Goal: Task Accomplishment & Management: Use online tool/utility

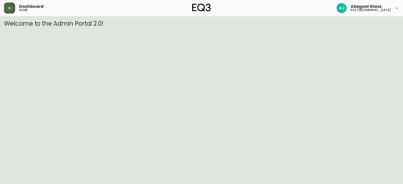
click at [9, 11] on button "button" at bounding box center [9, 8] width 11 height 11
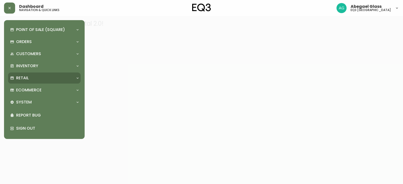
click at [38, 76] on div "Retail" at bounding box center [42, 78] width 64 height 6
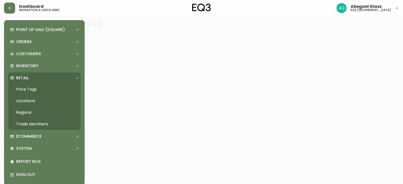
click at [38, 91] on link "Price Tags" at bounding box center [44, 90] width 73 height 12
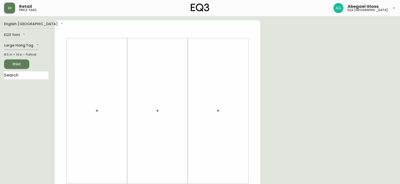
click at [15, 43] on body "Retail price tags Abegael Glass eq3 [GEOGRAPHIC_DATA] English [GEOGRAPHIC_DATA]…" at bounding box center [200, 179] width 400 height 359
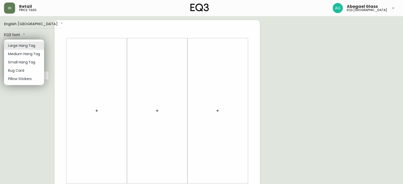
click at [28, 61] on li "Small Hang Tag" at bounding box center [24, 62] width 40 height 8
type input "small"
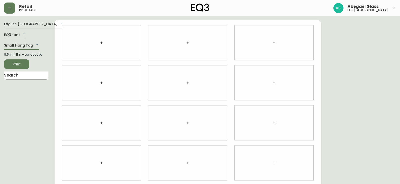
click at [29, 77] on input "text" at bounding box center [26, 76] width 44 height 8
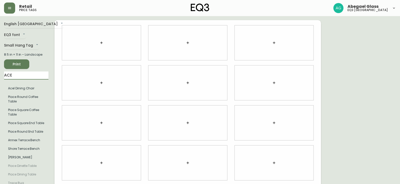
type input "ACE"
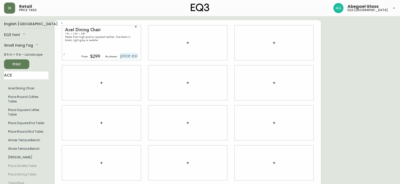
click at [132, 55] on input "text" at bounding box center [129, 56] width 18 height 6
type input "$299"
click at [184, 42] on button "button" at bounding box center [188, 43] width 10 height 10
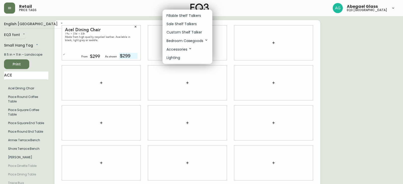
click at [19, 76] on div at bounding box center [201, 92] width 403 height 184
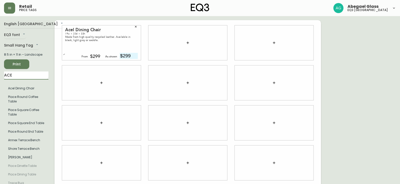
click at [17, 75] on input "ACE" at bounding box center [26, 76] width 44 height 8
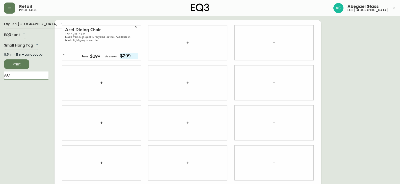
type input "A"
type input "TAAJ"
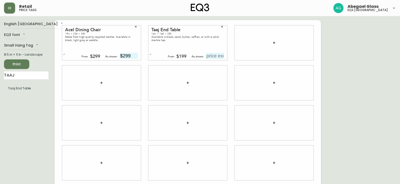
click at [216, 53] on div "Taaj End Table 16w × 16d × 20h Available in black, sand, butter, saffron, or wi…" at bounding box center [187, 42] width 79 height 35
click at [212, 55] on input "text" at bounding box center [215, 56] width 18 height 6
type input "$199"
click at [275, 40] on button "button" at bounding box center [274, 43] width 10 height 10
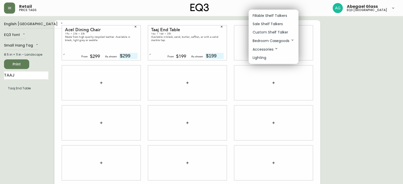
click at [19, 77] on div at bounding box center [201, 92] width 403 height 184
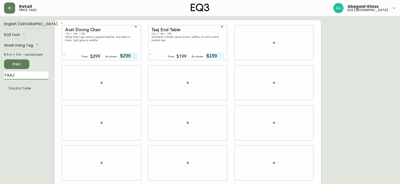
drag, startPoint x: 19, startPoint y: 75, endPoint x: 0, endPoint y: 69, distance: 19.7
type input "[GEOGRAPHIC_DATA]"
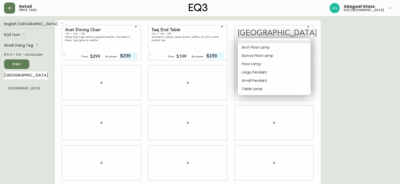
click at [298, 40] on body "Retail price tags Abegael Glass eq3 [GEOGRAPHIC_DATA] English [GEOGRAPHIC_DATA]…" at bounding box center [200, 113] width 400 height 226
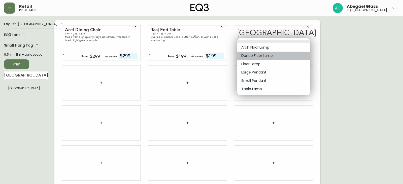
click at [281, 53] on li "Dunce Floor Lamp" at bounding box center [274, 56] width 73 height 8
type input "1"
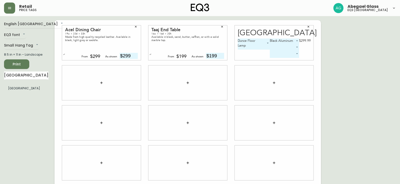
click at [293, 48] on body "Retail price tags Abegael Glass eq3 [GEOGRAPHIC_DATA] English [GEOGRAPHIC_DATA]…" at bounding box center [200, 113] width 400 height 226
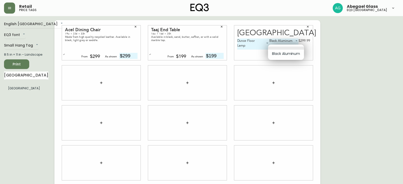
click at [365, 55] on div at bounding box center [201, 92] width 403 height 184
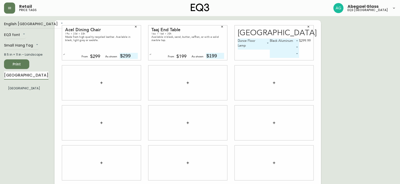
click at [23, 77] on input "[GEOGRAPHIC_DATA]" at bounding box center [26, 76] width 44 height 8
type input "OXFO"
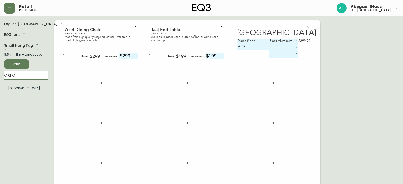
click at [35, 45] on body "Retail price tags Abegael Glass eq3 [GEOGRAPHIC_DATA] English [GEOGRAPHIC_DATA]…" at bounding box center [201, 113] width 403 height 226
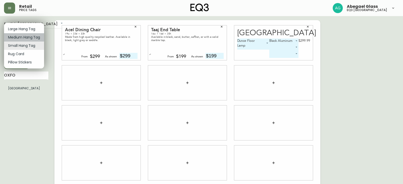
click at [36, 40] on li "Medium Hang Tag" at bounding box center [24, 37] width 40 height 8
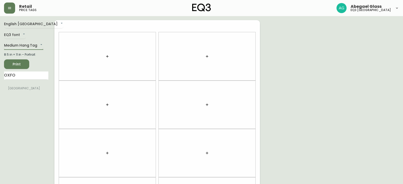
click at [36, 44] on body "Retail price tags Abegael Glass eq3 [GEOGRAPHIC_DATA] English [GEOGRAPHIC_DATA]…" at bounding box center [201, 143] width 403 height 286
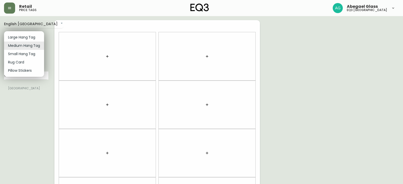
click at [32, 54] on li "Small Hang Tag" at bounding box center [24, 54] width 40 height 8
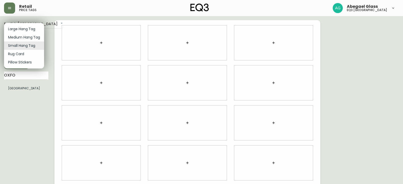
click at [36, 44] on body "Retail price tags Abegael Glass eq3 [GEOGRAPHIC_DATA] English [GEOGRAPHIC_DATA]…" at bounding box center [201, 113] width 403 height 226
click at [35, 36] on li "Medium Hang Tag" at bounding box center [24, 37] width 40 height 8
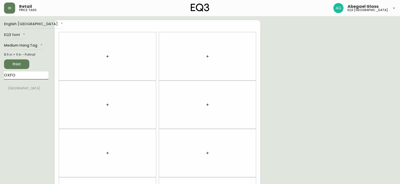
click at [27, 75] on input "OXFO" at bounding box center [26, 76] width 44 height 8
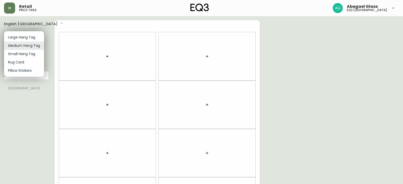
click at [35, 46] on body "Retail price tags Abegael Glass eq3 [GEOGRAPHIC_DATA] English [GEOGRAPHIC_DATA]…" at bounding box center [201, 143] width 403 height 286
click at [30, 54] on li "Small Hang Tag" at bounding box center [24, 54] width 40 height 8
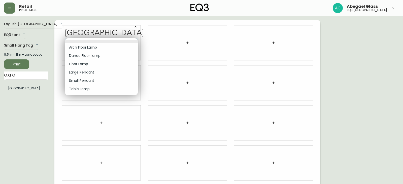
click at [128, 42] on body "Retail price tags Abegael Glass eq3 [GEOGRAPHIC_DATA] English [GEOGRAPHIC_DATA]…" at bounding box center [201, 113] width 403 height 226
click at [136, 27] on div at bounding box center [201, 92] width 403 height 184
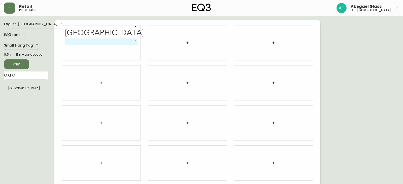
click at [31, 44] on body "Retail price tags Abegael Glass eq3 [GEOGRAPHIC_DATA] English [GEOGRAPHIC_DATA]…" at bounding box center [201, 113] width 403 height 226
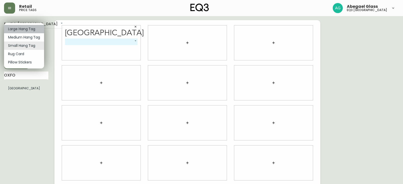
click at [35, 27] on li "Large Hang Tag" at bounding box center [24, 29] width 40 height 8
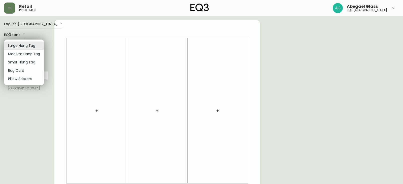
click at [30, 47] on body "Retail price tags Abegael Glass eq3 [GEOGRAPHIC_DATA] English [GEOGRAPHIC_DATA]…" at bounding box center [201, 179] width 403 height 359
click at [31, 53] on li "Medium Hang Tag" at bounding box center [24, 54] width 40 height 8
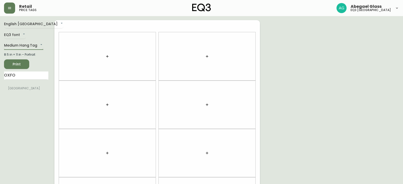
click at [33, 46] on body "Retail price tags Abegael Glass eq3 [GEOGRAPHIC_DATA] English [GEOGRAPHIC_DATA]…" at bounding box center [201, 143] width 403 height 286
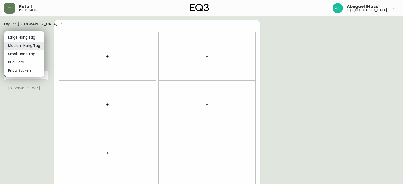
click at [31, 54] on li "Small Hang Tag" at bounding box center [24, 54] width 40 height 8
type input "small"
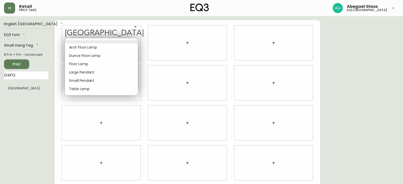
click at [116, 43] on body "Retail price tags Abegael Glass eq3 [GEOGRAPHIC_DATA] English [GEOGRAPHIC_DATA]…" at bounding box center [201, 113] width 403 height 226
click at [98, 54] on li "Dunce Floor Lamp" at bounding box center [101, 56] width 73 height 8
type input "1"
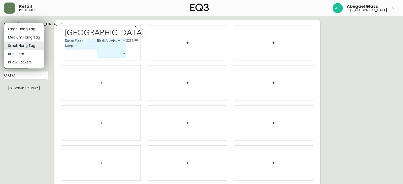
click at [34, 46] on body "Retail price tags Abegael Glass eq3 [GEOGRAPHIC_DATA] English [GEOGRAPHIC_DATA]…" at bounding box center [201, 113] width 403 height 226
click at [34, 46] on li "Small Hang Tag" at bounding box center [24, 46] width 40 height 8
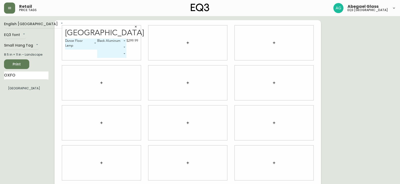
click at [186, 42] on icon "button" at bounding box center [188, 43] width 4 height 4
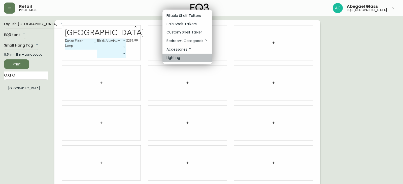
click at [180, 57] on p "Lighting" at bounding box center [174, 57] width 14 height 5
click at [177, 57] on p "Lighting" at bounding box center [174, 57] width 14 height 5
click at [176, 57] on p "Lighting" at bounding box center [174, 57] width 14 height 5
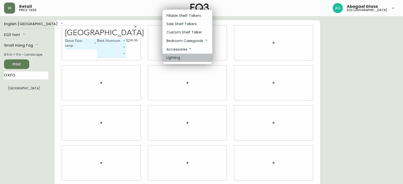
click at [176, 57] on p "Lighting" at bounding box center [174, 57] width 14 height 5
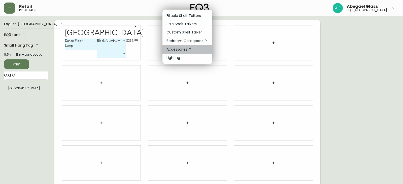
click at [187, 48] on p "Accessories" at bounding box center [180, 50] width 26 height 6
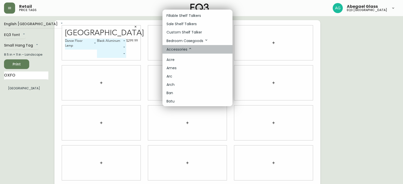
click at [187, 48] on p "Accessories" at bounding box center [180, 50] width 26 height 6
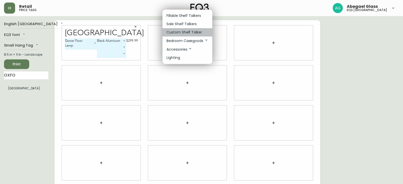
click at [196, 33] on p "Custom Shelf Talker" at bounding box center [185, 32] width 36 height 5
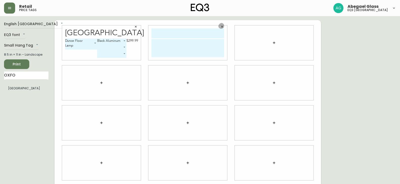
click at [221, 27] on icon "button" at bounding box center [221, 26] width 3 height 3
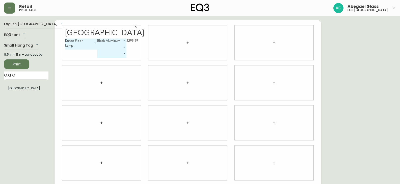
click at [189, 42] on icon "button" at bounding box center [188, 43] width 4 height 4
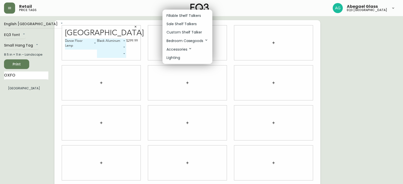
click at [191, 25] on p "Sale Shelf Talkers" at bounding box center [182, 23] width 30 height 5
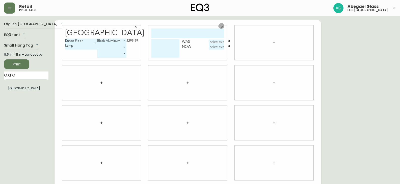
click at [223, 27] on icon "button" at bounding box center [222, 27] width 2 height 2
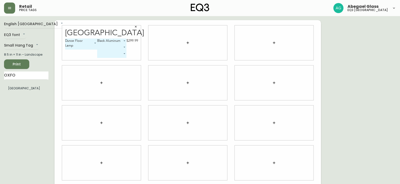
click at [188, 43] on icon "button" at bounding box center [188, 43] width 4 height 4
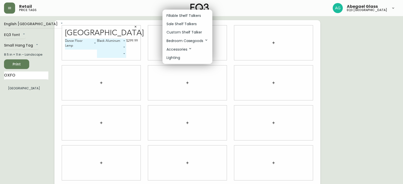
click at [186, 48] on p "Accessories" at bounding box center [180, 50] width 26 height 6
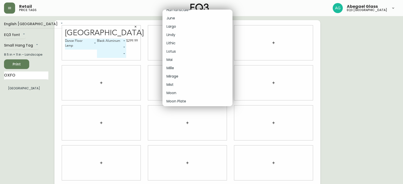
scroll to position [403, 0]
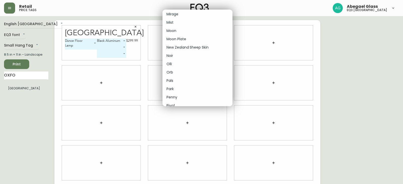
click at [180, 82] on li "Pals" at bounding box center [198, 81] width 70 height 8
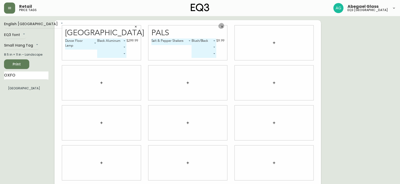
click at [222, 28] on icon "button" at bounding box center [221, 26] width 3 height 3
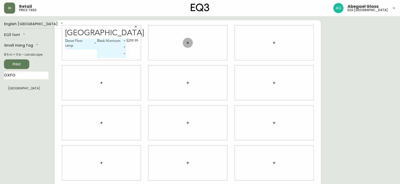
click at [188, 42] on icon "button" at bounding box center [188, 43] width 4 height 4
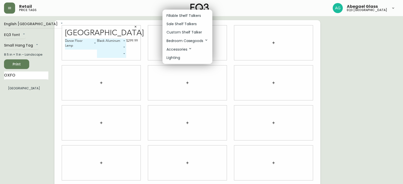
click at [187, 41] on p "Bedroom Casegoods" at bounding box center [188, 41] width 42 height 6
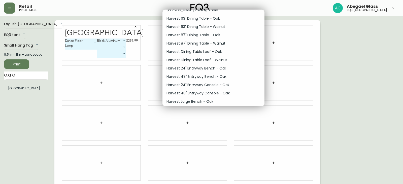
scroll to position [883, 0]
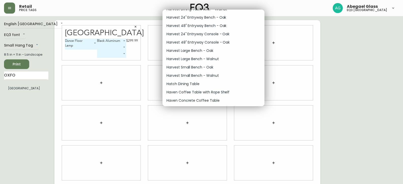
click at [192, 82] on p "Hatch Dining Table" at bounding box center [183, 83] width 33 height 5
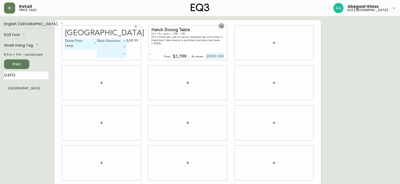
click at [221, 26] on icon "button" at bounding box center [221, 26] width 3 height 3
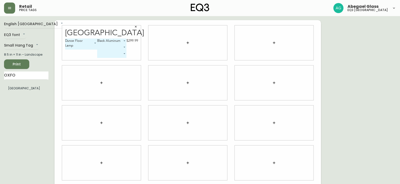
click at [188, 43] on icon "button" at bounding box center [188, 43] width 4 height 4
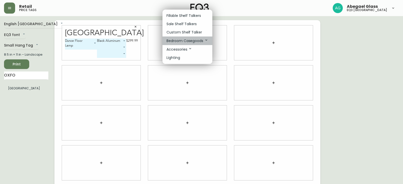
click at [192, 41] on p "Bedroom Casegoods" at bounding box center [188, 41] width 42 height 6
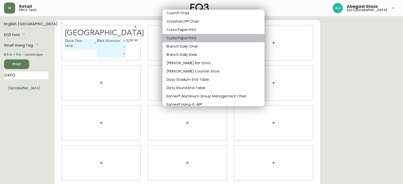
drag, startPoint x: 175, startPoint y: 42, endPoint x: 178, endPoint y: 44, distance: 3.5
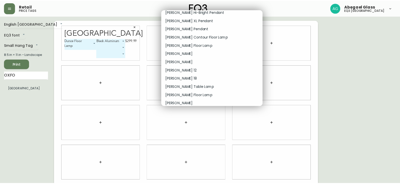
scroll to position [2384, 0]
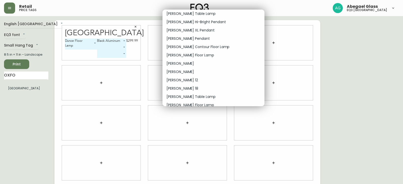
click at [157, 40] on div at bounding box center [201, 92] width 403 height 184
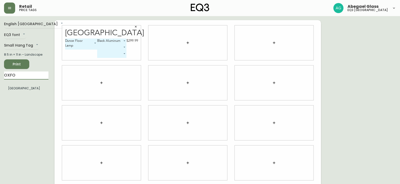
drag, startPoint x: 24, startPoint y: 76, endPoint x: 0, endPoint y: 65, distance: 26.5
click at [0, 65] on main "English Canada en_CA EQ3 font EQ3 Small Hang Tag small 8.5 in × 11 in – Landsca…" at bounding box center [200, 121] width 400 height 210
type input "TAAJ"
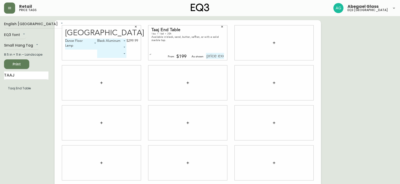
click at [219, 55] on input "text" at bounding box center [215, 56] width 18 height 6
type input "$199"
click at [137, 26] on button "button" at bounding box center [136, 27] width 8 height 8
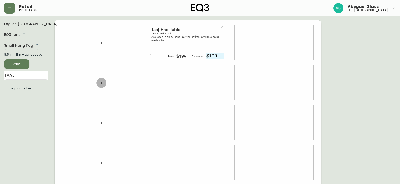
click at [99, 80] on button "button" at bounding box center [101, 83] width 10 height 10
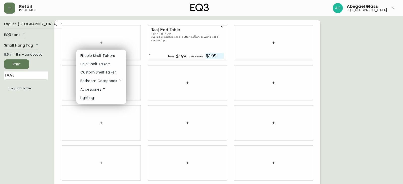
click at [14, 75] on div at bounding box center [201, 92] width 403 height 184
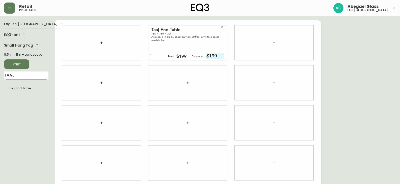
click at [16, 75] on div "Fillable Shelf Talkers Sale Shelf Talkers Custom Shelf Talker Bedroom Casegoods…" at bounding box center [200, 60] width 400 height 121
drag, startPoint x: 17, startPoint y: 75, endPoint x: 0, endPoint y: 68, distance: 18.2
click at [0, 68] on main "English Canada en_CA EQ3 font EQ3 Small Hang Tag small 8.5 in × 11 in – Landsca…" at bounding box center [200, 121] width 400 height 210
type input "[GEOGRAPHIC_DATA]"
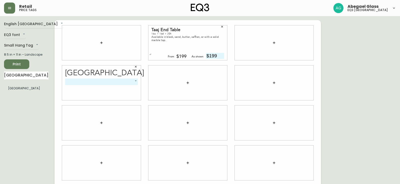
click at [115, 85] on body "Retail price tags Abegael Glass eq3 [GEOGRAPHIC_DATA] English [GEOGRAPHIC_DATA]…" at bounding box center [200, 113] width 400 height 226
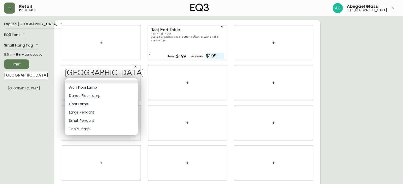
click at [111, 94] on li "Dunce Floor Lamp" at bounding box center [101, 96] width 73 height 8
type input "1"
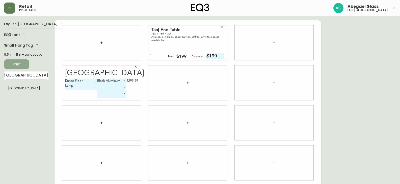
click at [19, 66] on span "Print" at bounding box center [16, 64] width 17 height 6
drag, startPoint x: 287, startPoint y: 166, endPoint x: 142, endPoint y: 66, distance: 177.0
click at [135, 69] on button "button" at bounding box center [136, 67] width 8 height 8
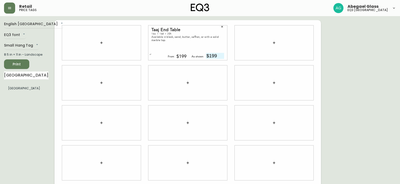
click at [222, 27] on icon "button" at bounding box center [222, 27] width 2 height 2
drag, startPoint x: 30, startPoint y: 77, endPoint x: 0, endPoint y: 77, distance: 30.0
click at [0, 77] on main "English [GEOGRAPHIC_DATA] en_CA EQ3 font EQ3 Small Hang Tag small 8.5 in × 11 i…" at bounding box center [200, 121] width 400 height 210
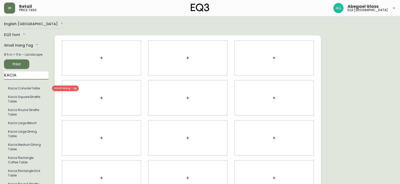
type input "KACIA"
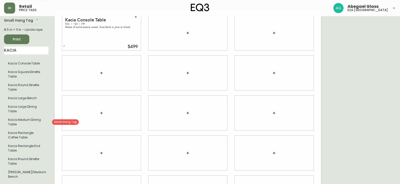
scroll to position [25, 0]
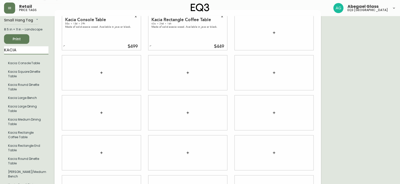
drag, startPoint x: 29, startPoint y: 52, endPoint x: 0, endPoint y: 52, distance: 28.7
click at [0, 52] on main "English Canada en_CA EQ3 font EQ3 Small Hang Tag small 8.5 in × 11 in – Landsca…" at bounding box center [200, 111] width 400 height 240
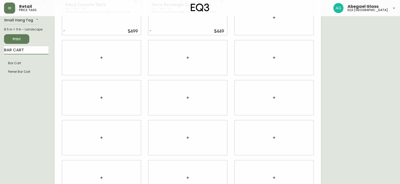
type input "bar cart"
click at [26, 65] on li "Bar Cart" at bounding box center [26, 63] width 44 height 9
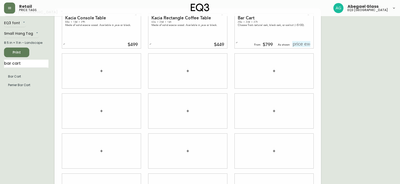
scroll to position [0, 0]
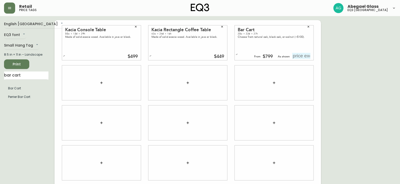
click at [306, 59] on input "text" at bounding box center [301, 56] width 18 height 6
type input "$799"
drag, startPoint x: 28, startPoint y: 74, endPoint x: 0, endPoint y: 82, distance: 29.0
click at [0, 82] on main "English Canada en_CA EQ3 font EQ3 Small Hang Tag small 8.5 in × 11 in – Landsca…" at bounding box center [200, 121] width 400 height 210
type input "[PERSON_NAME]"
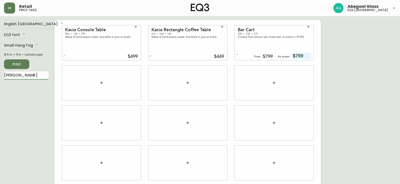
drag, startPoint x: 26, startPoint y: 75, endPoint x: 0, endPoint y: 83, distance: 27.8
click at [0, 83] on main "English Canada en_CA EQ3 font EQ3 Small Hang Tag small 8.5 in × 11 in – Landsca…" at bounding box center [200, 121] width 400 height 210
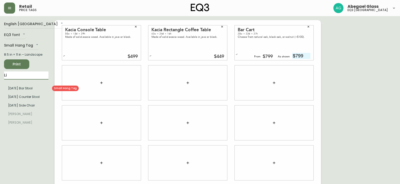
type input "L"
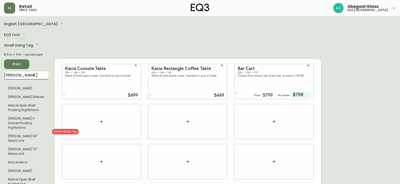
type input "[PERSON_NAME]"
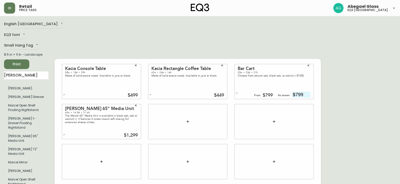
drag, startPoint x: 25, startPoint y: 75, endPoint x: 0, endPoint y: 77, distance: 25.6
click at [0, 77] on main "English Canada en_CA EQ3 font EQ3 Small Hang Tag small 8.5 in × 11 in – Landsca…" at bounding box center [200, 159] width 400 height 287
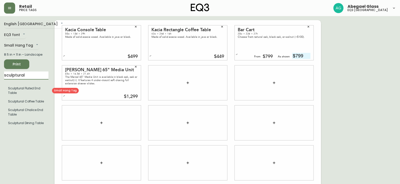
type input "sculptural"
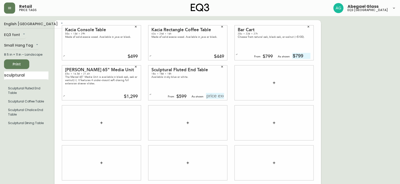
click at [216, 95] on input "text" at bounding box center [215, 96] width 18 height 6
type input "$599"
drag, startPoint x: 25, startPoint y: 76, endPoint x: 0, endPoint y: 71, distance: 25.4
click at [0, 72] on main "English Canada en_CA EQ3 font EQ3 Small Hang Tag small 8.5 in × 11 in – Landsca…" at bounding box center [200, 121] width 400 height 210
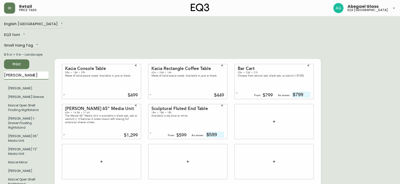
type input "[PERSON_NAME]"
click at [94, 41] on div "Kacia Console Table 50w × 13d × 29h Made of solid acacia wood. Available in jav…" at bounding box center [187, 161] width 266 height 283
drag, startPoint x: 27, startPoint y: 76, endPoint x: 0, endPoint y: 58, distance: 32.5
click at [0, 60] on main "English Canada en_CA EQ3 font EQ3 Small Hang Tag small 8.5 in × 11 in – Landsca…" at bounding box center [200, 159] width 400 height 287
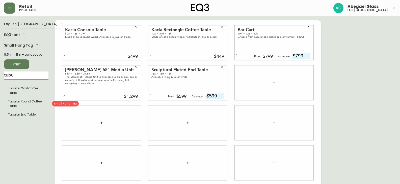
type input "tubu"
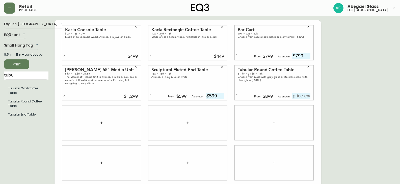
click at [302, 97] on input "text" at bounding box center [301, 96] width 18 height 6
type input "$999"
